Goal: Information Seeking & Learning: Learn about a topic

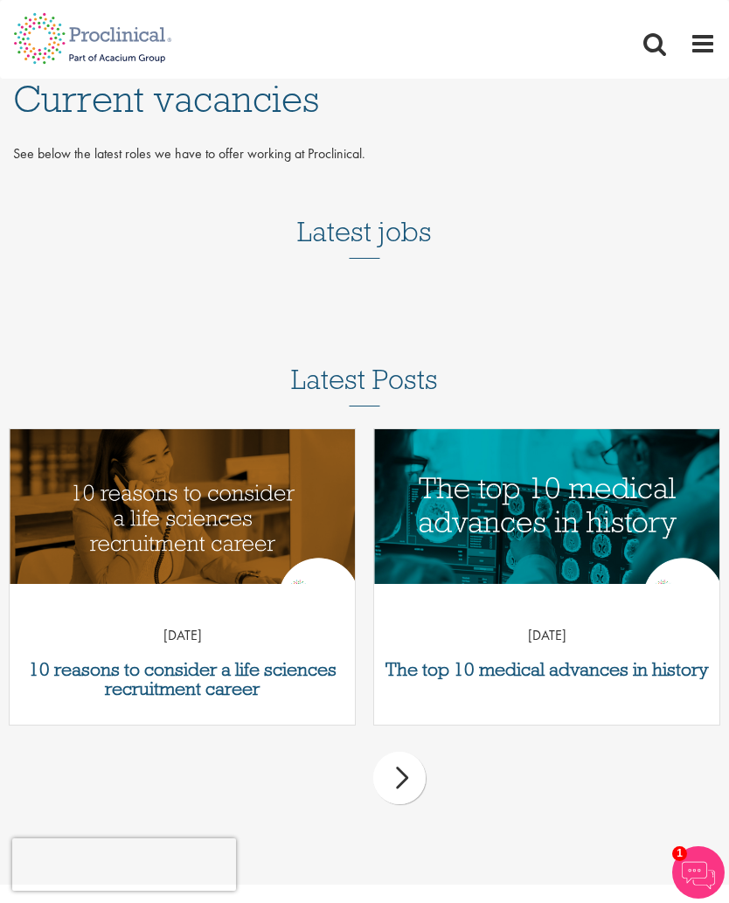
click at [692, 50] on span at bounding box center [703, 44] width 26 height 26
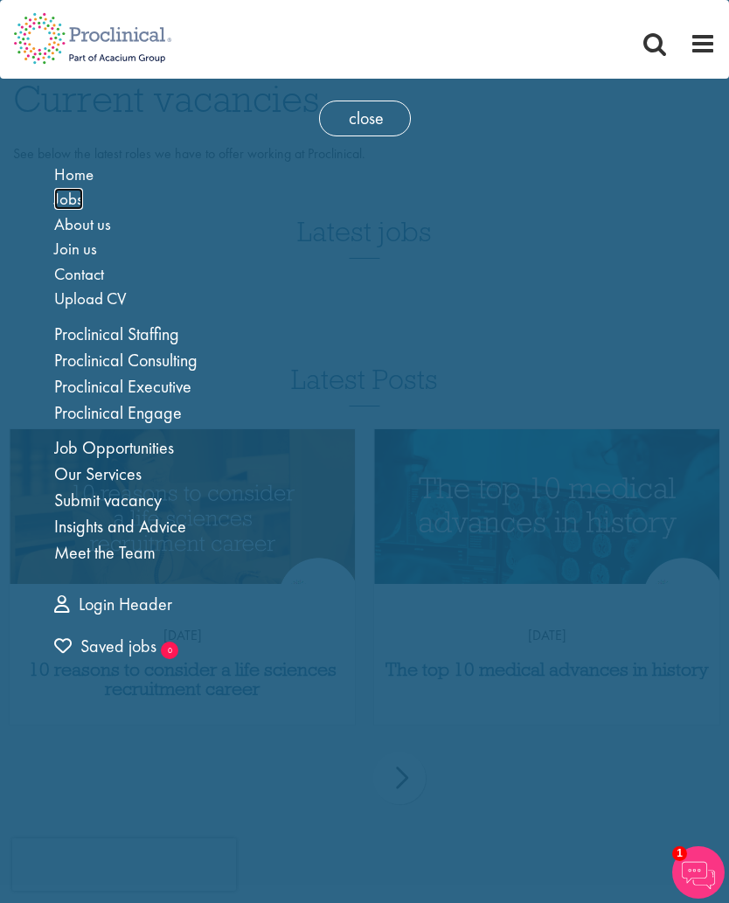
click at [66, 201] on span "Jobs" at bounding box center [68, 199] width 29 height 22
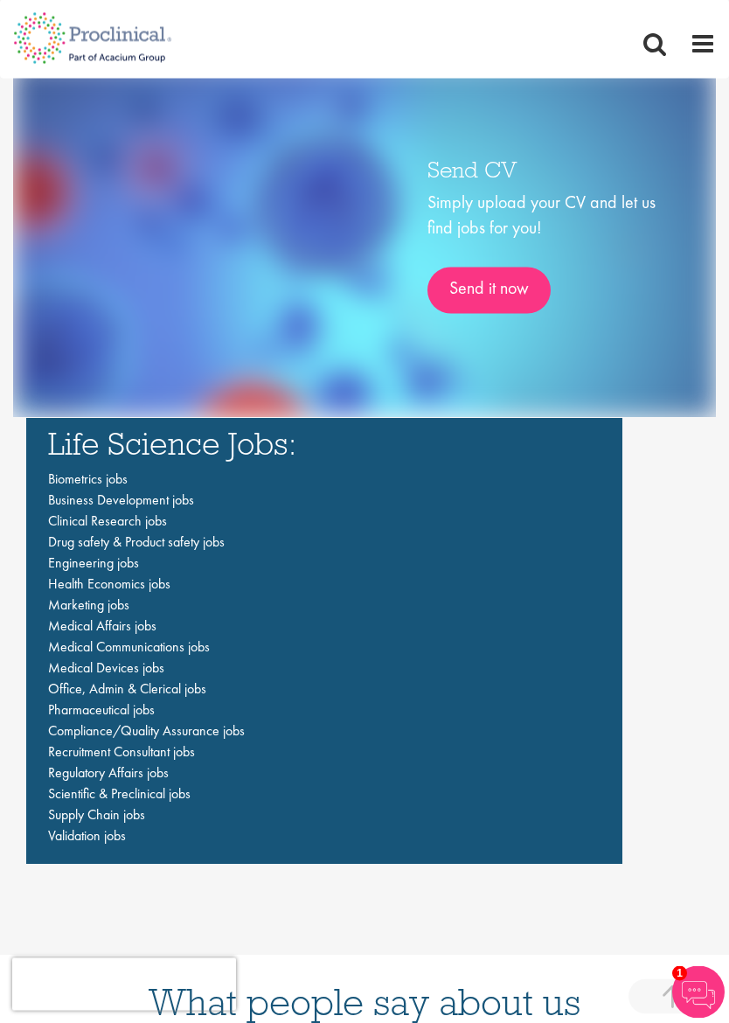
scroll to position [3214, 0]
click at [228, 722] on span "Compliance/Quality Assurance jobs" at bounding box center [146, 731] width 197 height 18
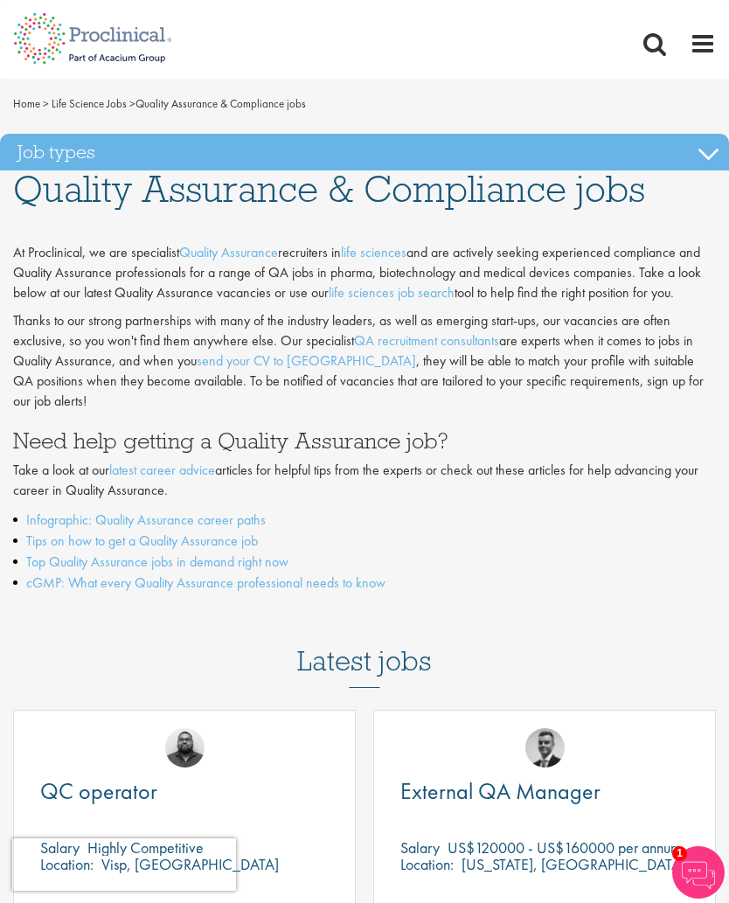
click at [264, 553] on link "Top Quality Assurance jobs in demand right now" at bounding box center [157, 562] width 262 height 18
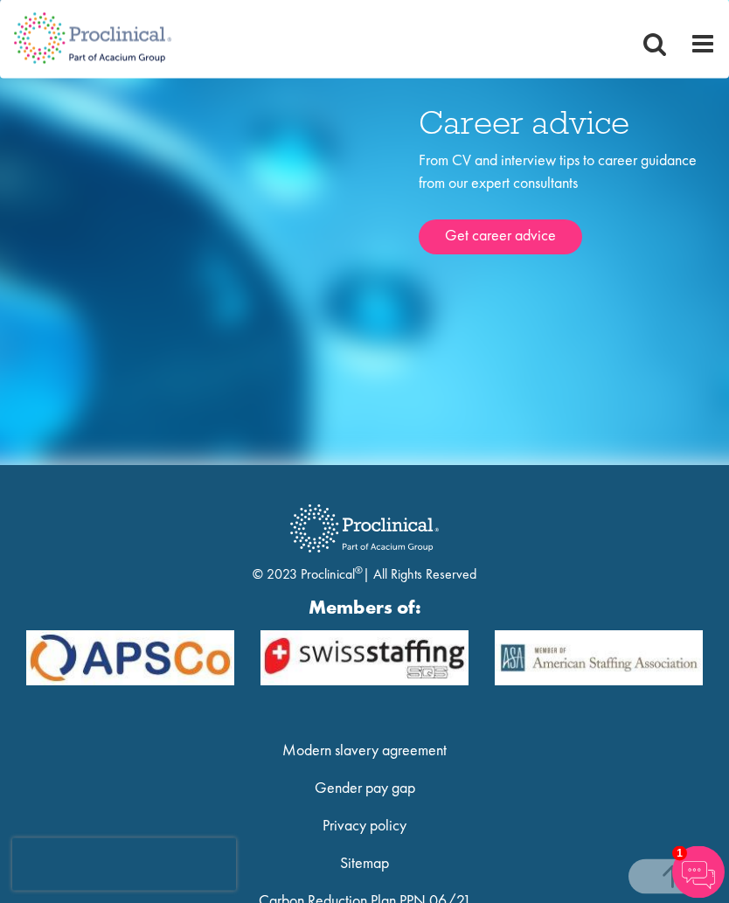
scroll to position [3491, 0]
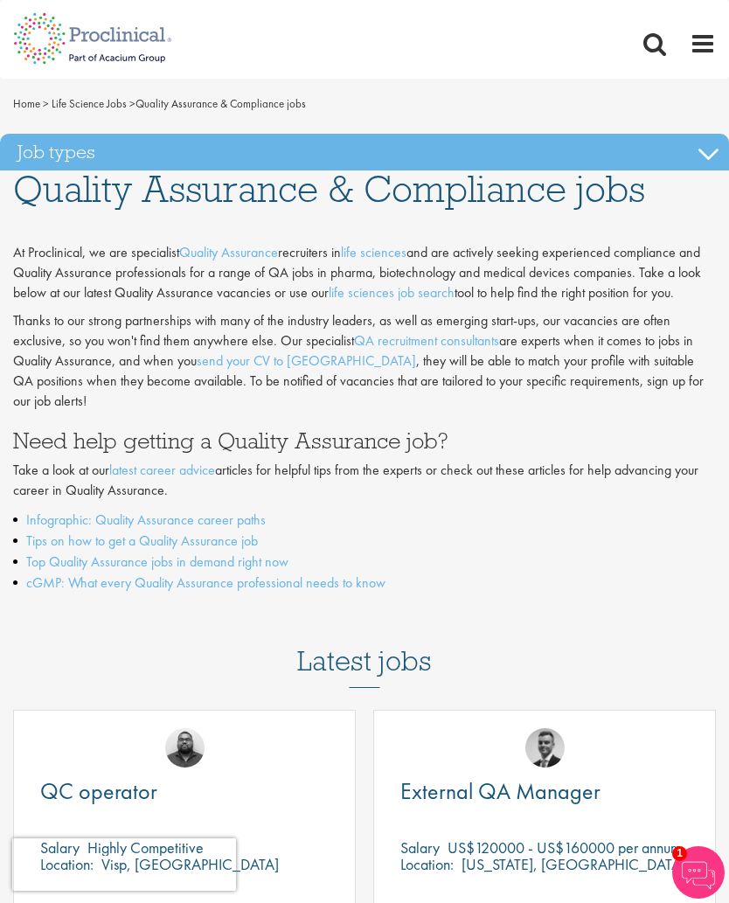
click at [700, 43] on span at bounding box center [703, 44] width 26 height 26
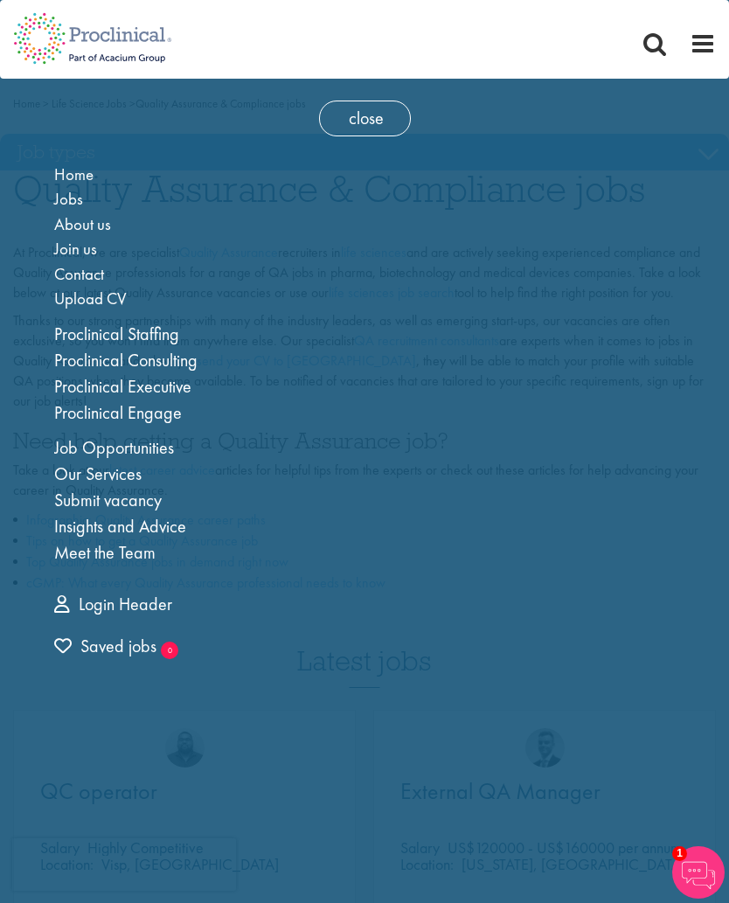
click at [148, 442] on link "Job Opportunities" at bounding box center [114, 447] width 120 height 23
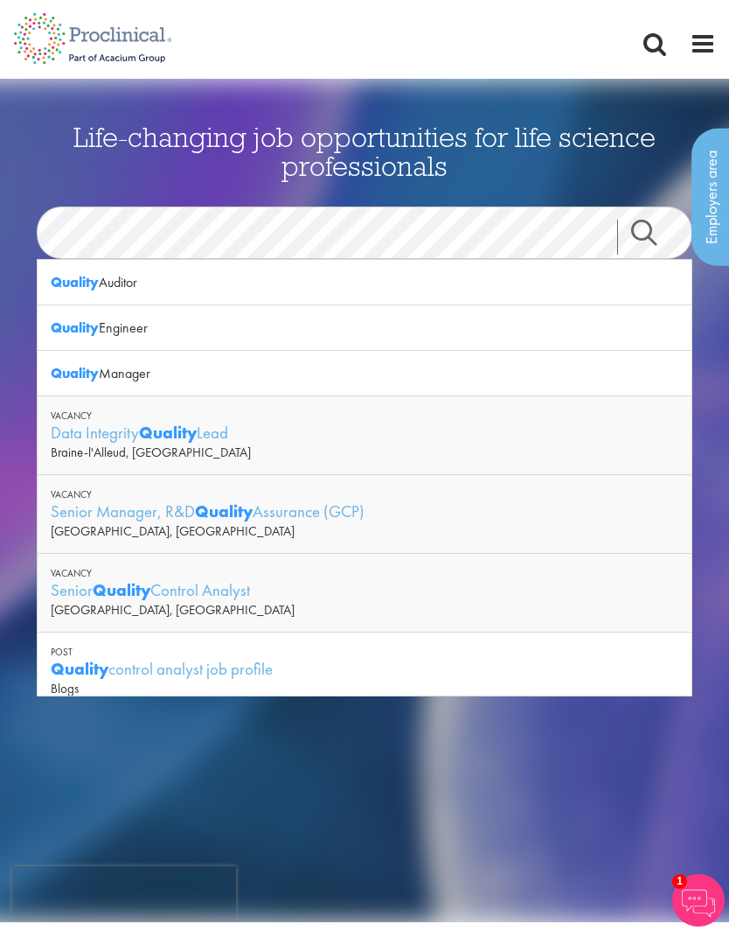
click at [639, 229] on link "Search" at bounding box center [654, 237] width 75 height 35
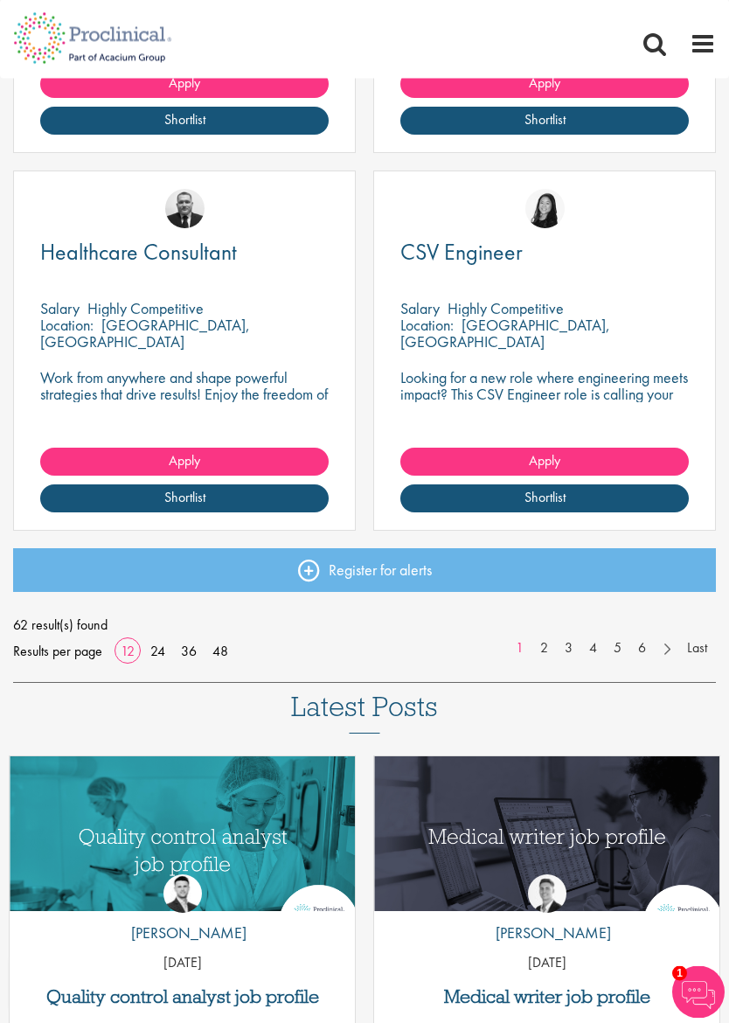
scroll to position [2087, 0]
click at [223, 647] on link "48" at bounding box center [220, 651] width 28 height 18
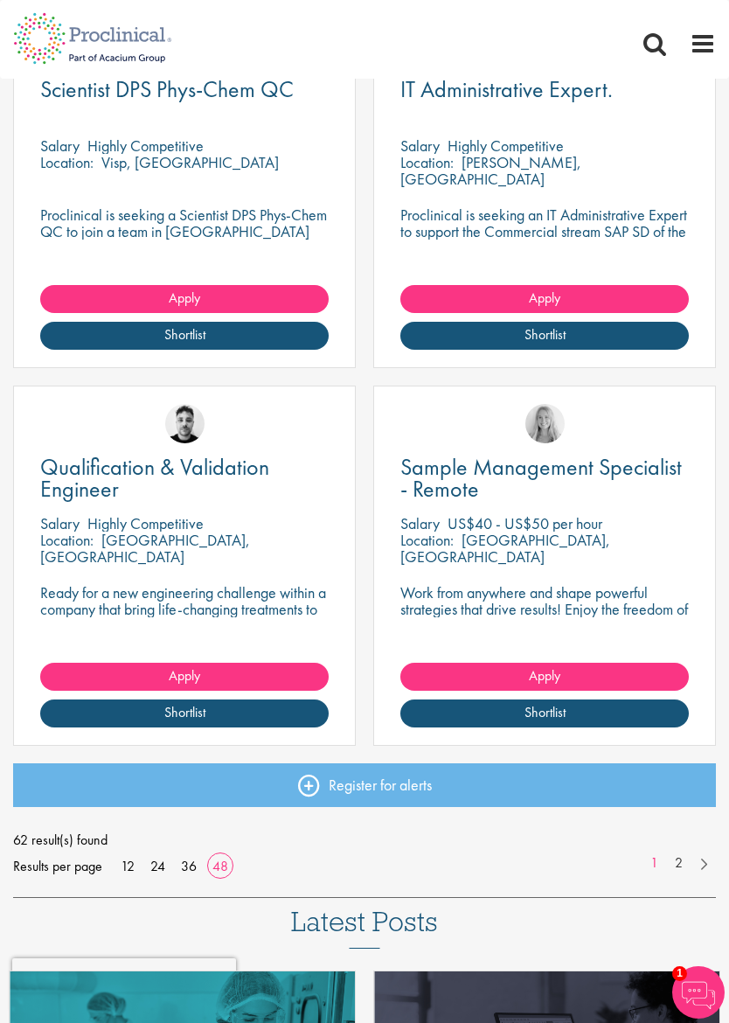
scroll to position [8690, 0]
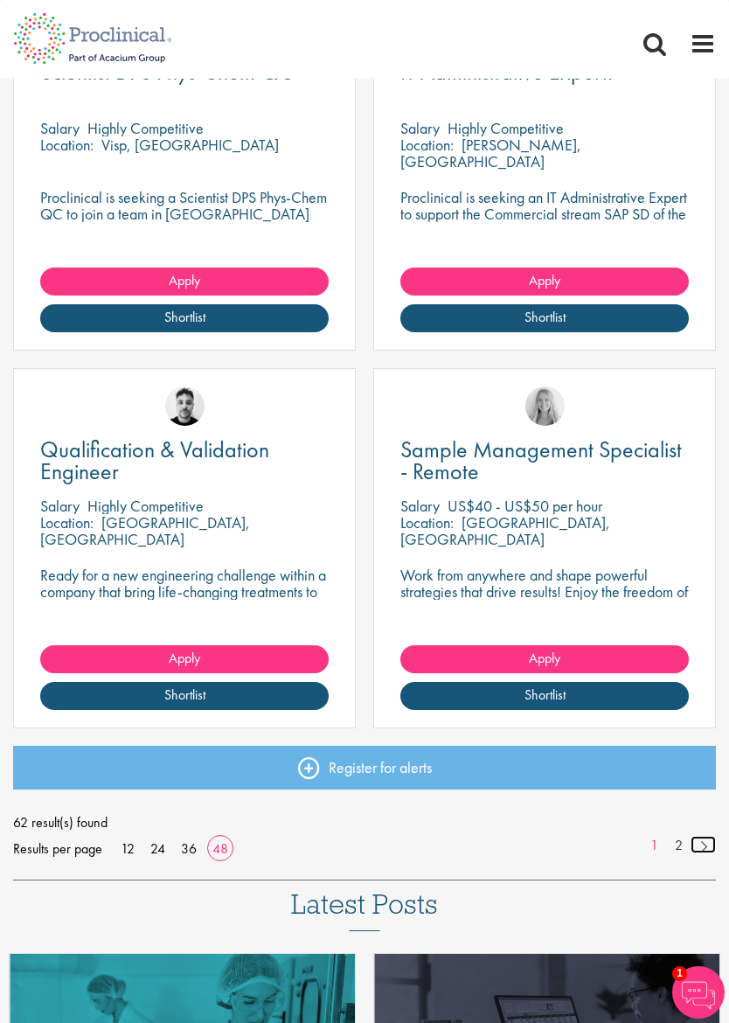
click at [694, 836] on link at bounding box center [703, 844] width 25 height 17
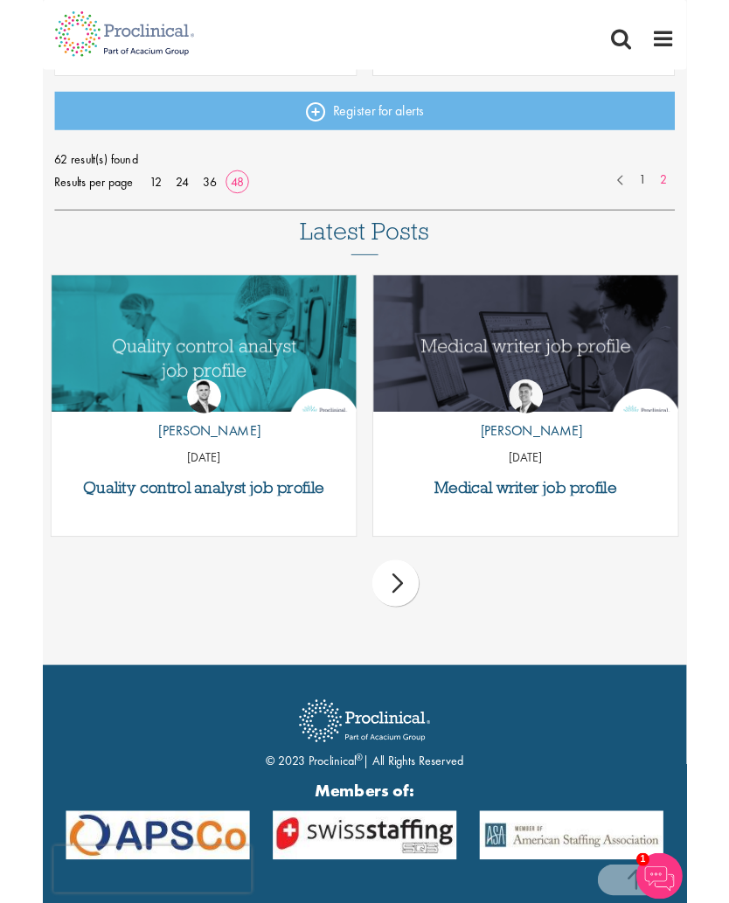
scroll to position [2959, 0]
